Goal: Find specific page/section

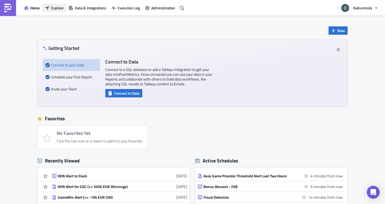
click at [62, 9] on span "Explore" at bounding box center [57, 8] width 12 height 6
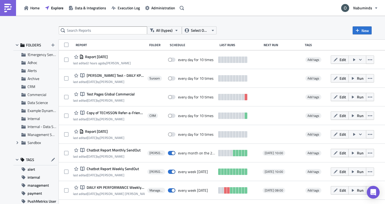
scroll to position [8, 0]
click at [15, 136] on icon "Expand group" at bounding box center [17, 135] width 4 height 4
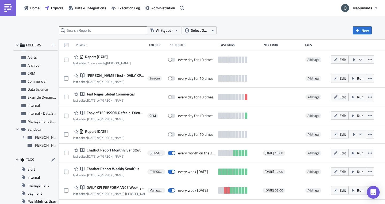
scroll to position [0, 0]
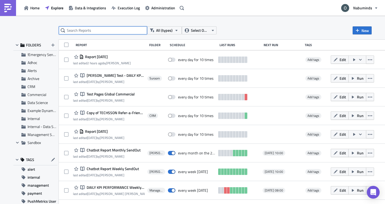
click at [83, 28] on input "text" at bounding box center [103, 30] width 88 height 8
type input "9th"
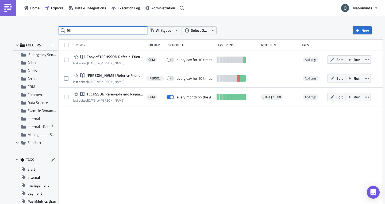
click at [84, 33] on input "9th" at bounding box center [103, 30] width 88 height 8
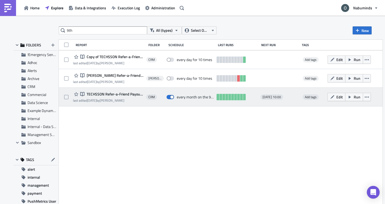
click at [129, 92] on span "TECHSSON Refer-a-Friend Payout Report - 9th of the Month" at bounding box center [114, 94] width 58 height 5
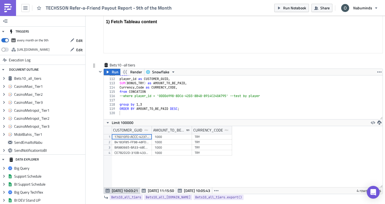
scroll to position [473, 0]
click at [143, 113] on div "SELECT player_id as CUSTOMER_GUID , SUM ( BONUS_TRY ) as AMOUNT_TO_BE_PAID , Cu…" at bounding box center [272, 97] width 308 height 48
type textarea "ORDER BY AMOUNT_TO_BE_PAID DESC;"
